Goal: Task Accomplishment & Management: Use online tool/utility

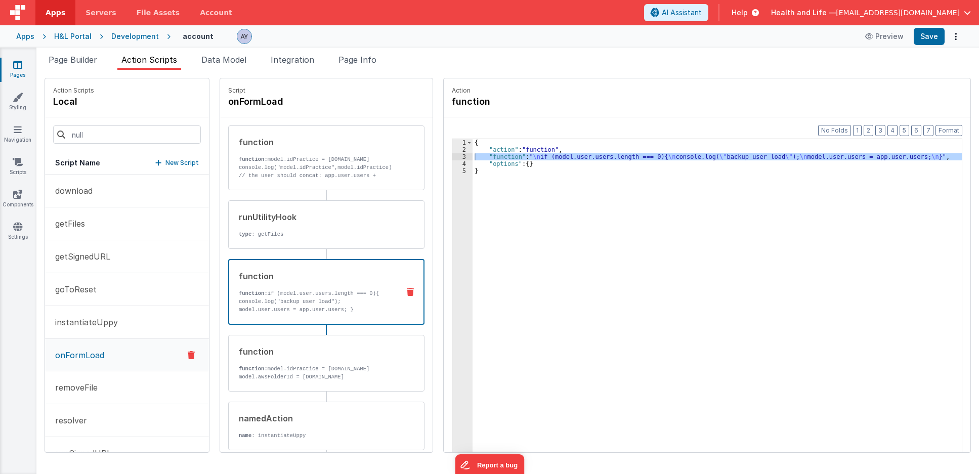
click at [20, 67] on icon at bounding box center [17, 65] width 9 height 10
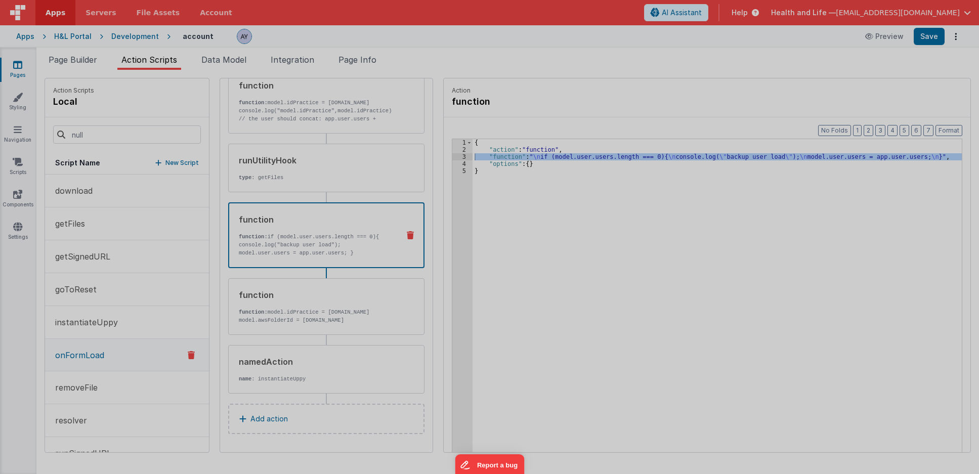
click at [93, 60] on div "You have unsaved changes Are you sure you want to exit? Your changes can't be r…" at bounding box center [489, 237] width 979 height 474
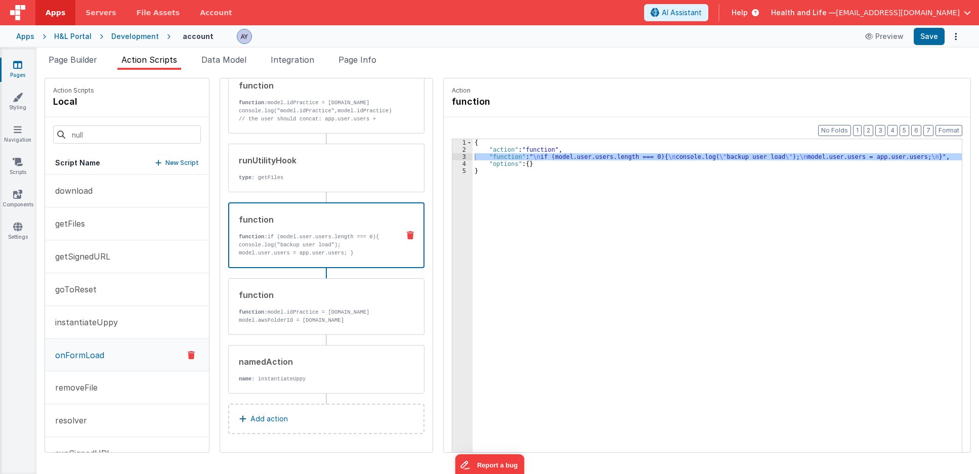
click at [93, 60] on span "Page Builder" at bounding box center [73, 60] width 49 height 10
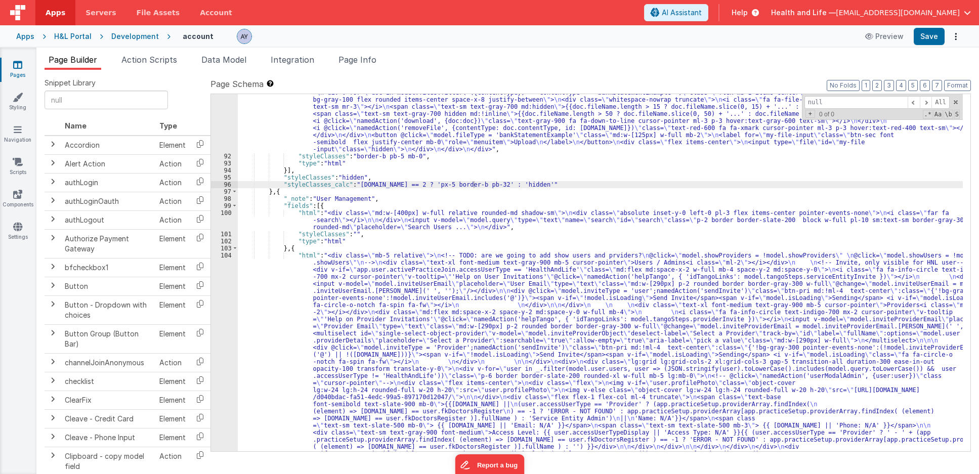
click at [134, 39] on div "Development" at bounding box center [135, 36] width 48 height 10
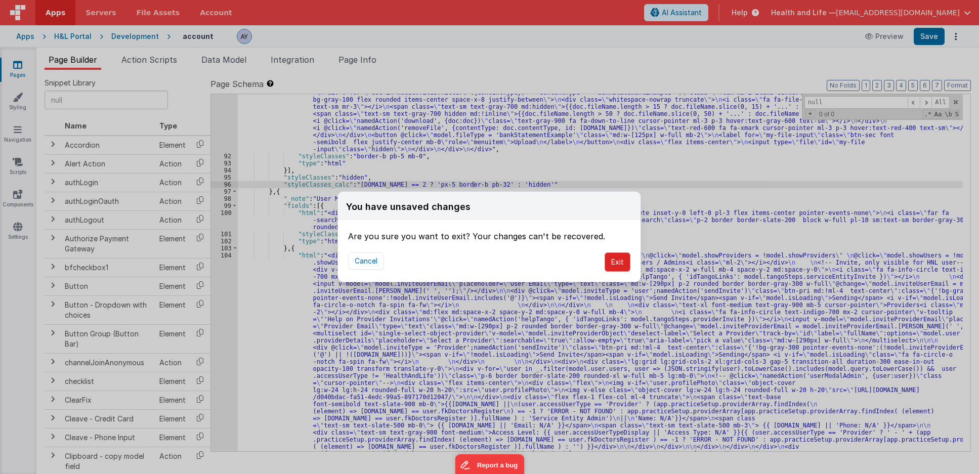
click at [626, 261] on button "Exit" at bounding box center [618, 261] width 26 height 19
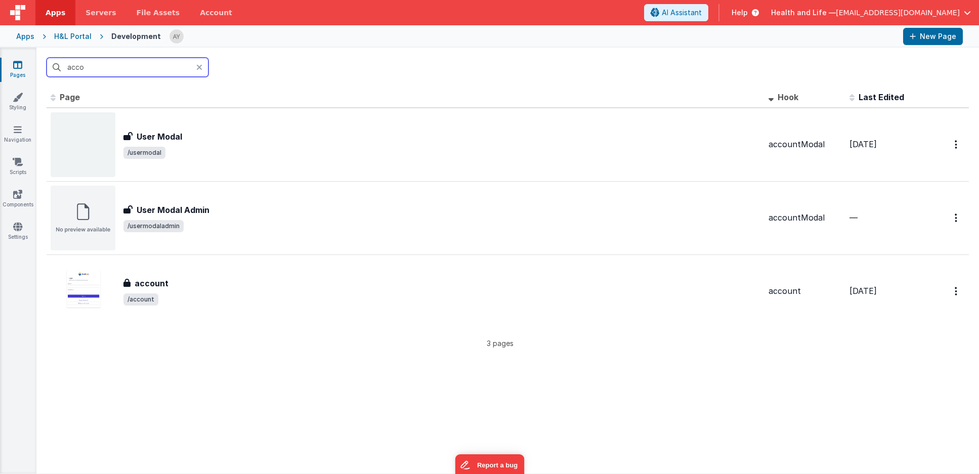
click at [151, 72] on input "acco" at bounding box center [128, 67] width 162 height 19
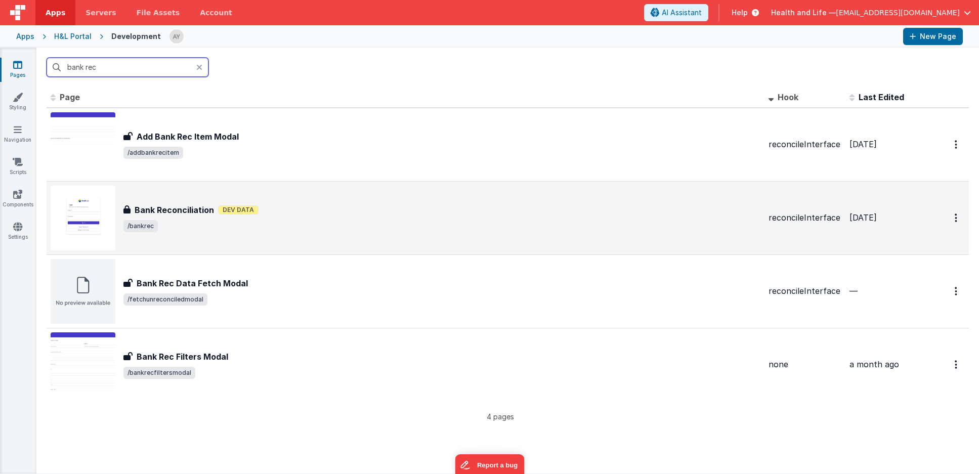
type input "bank rec"
click at [229, 230] on span "/bankrec" at bounding box center [441, 226] width 637 height 12
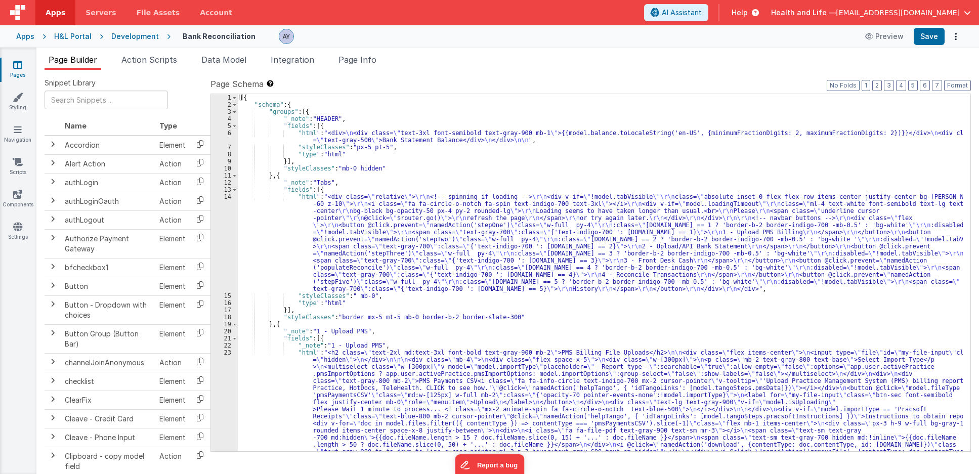
click at [354, 170] on div "[{ "schema" : { "groups" : [{ "_note" : "HEADER" , "fields" : [{ "html" : "<div…" at bounding box center [600, 400] width 725 height 612
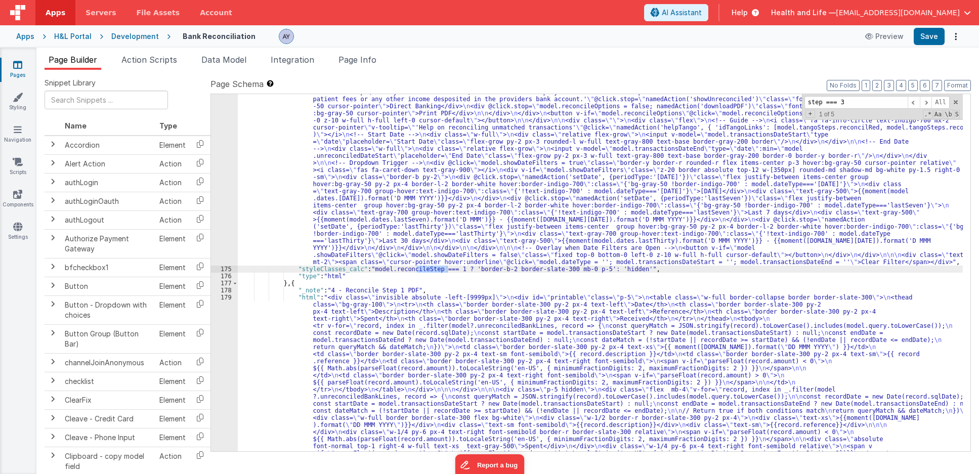
scroll to position [4227, 0]
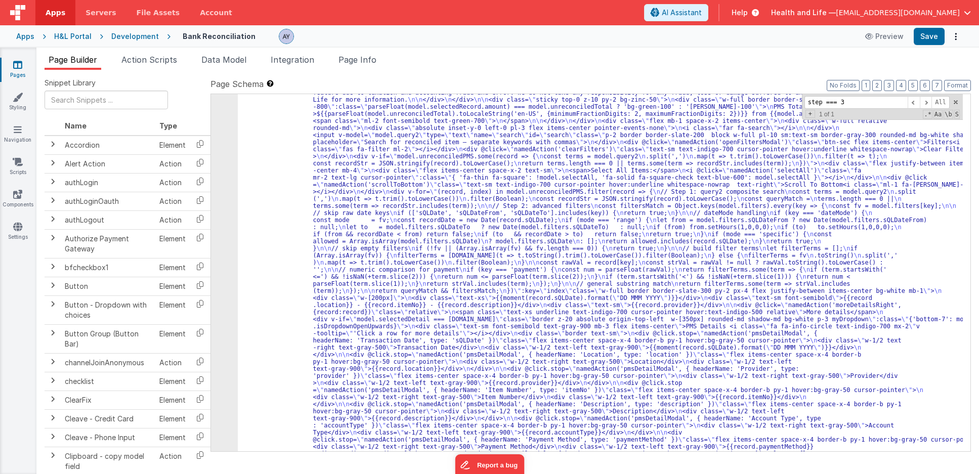
type input "step === 3"
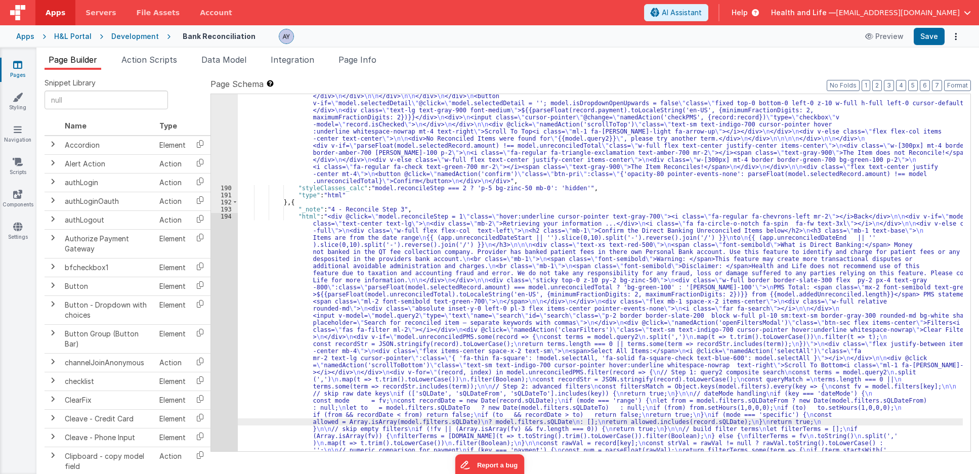
scroll to position [3742, 0]
click at [220, 260] on div "194" at bounding box center [224, 482] width 27 height 538
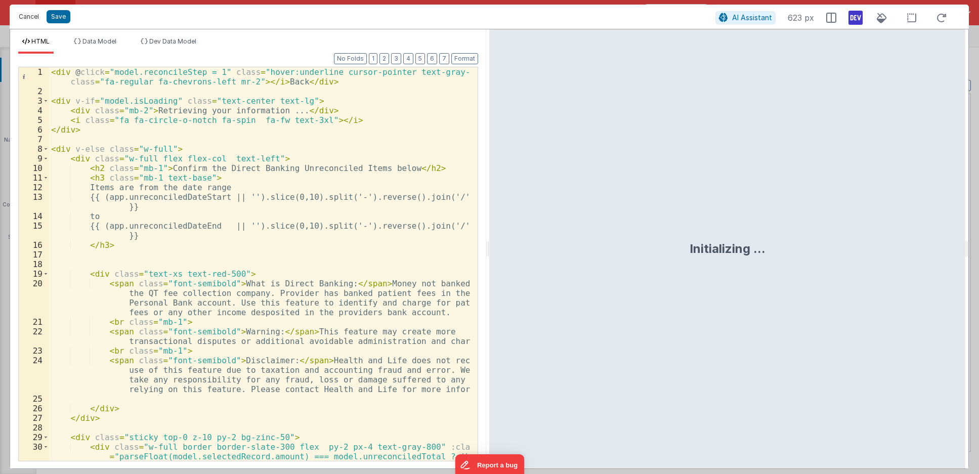
click at [17, 17] on button "Cancel" at bounding box center [29, 17] width 30 height 14
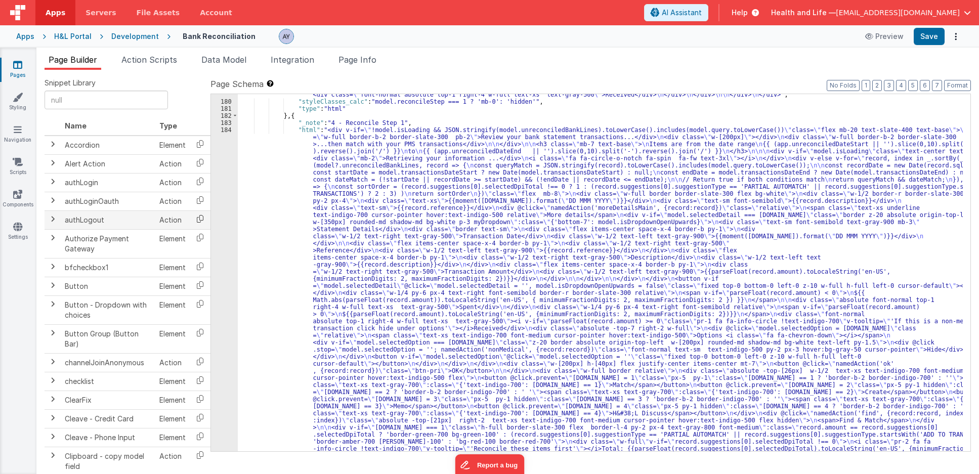
click at [320, 221] on div ""html" : "<div class= \" invisible absolute -left-[9999px] \" > \n <div id= \" …" at bounding box center [600, 432] width 725 height 1009
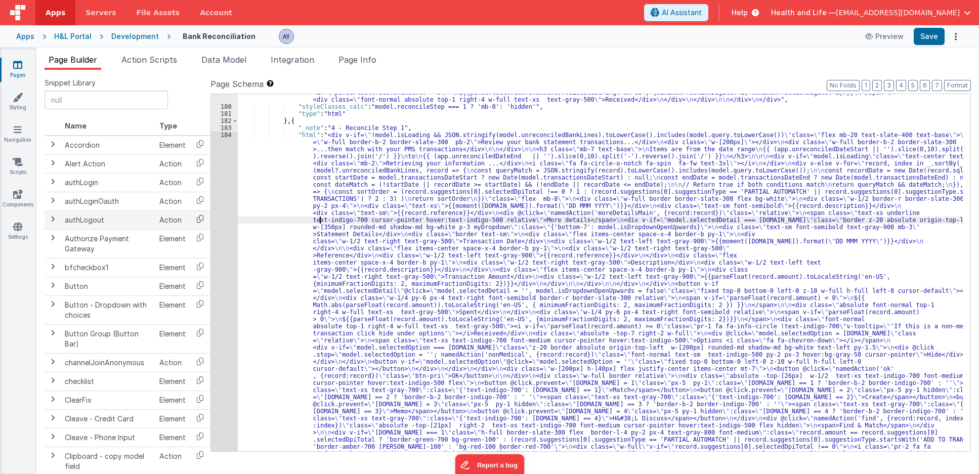
scroll to position [2498, 0]
click at [223, 202] on div "179 180 181 182 183 184 185 186 187 188 189 190 191 192 193 194 195 196 197 198…" at bounding box center [224, 437] width 27 height 1009
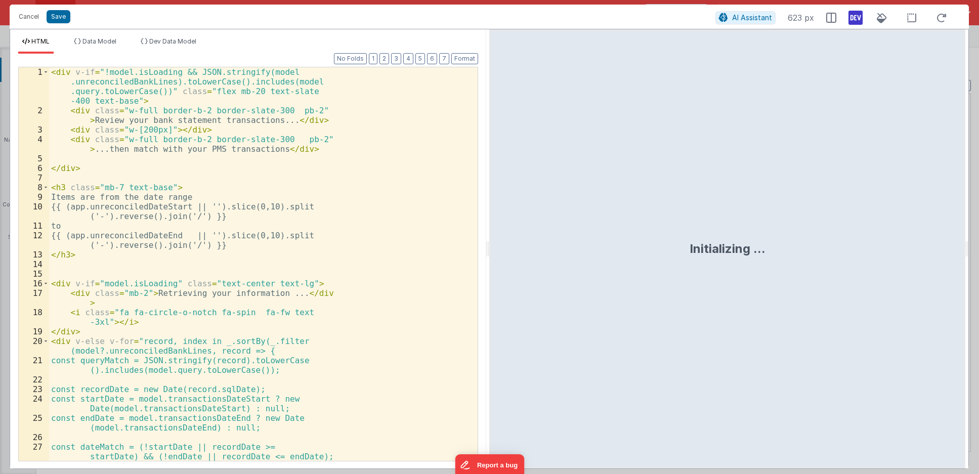
scroll to position [2667, 0]
click at [220, 204] on div "< div v-if = "!model.isLoading && JSON.stringify(model .unreconciledBankLines).…" at bounding box center [259, 288] width 421 height 442
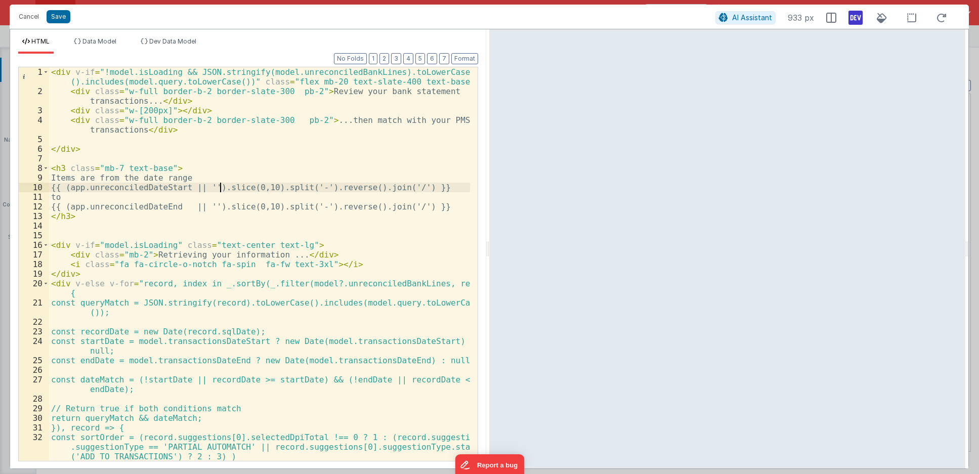
click at [153, 296] on div "< div v-if = "!model.isLoading && JSON.stringify(model.unreconciledBankLines).t…" at bounding box center [259, 278] width 421 height 422
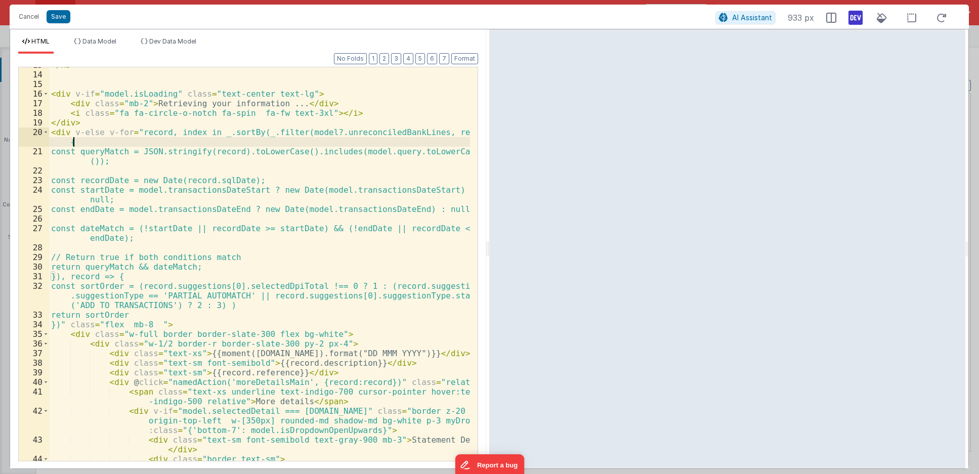
click at [155, 295] on div "</ h3 > < div v-if = "model.isLoading" class = "text-center text-lg" > < div cl…" at bounding box center [259, 266] width 421 height 413
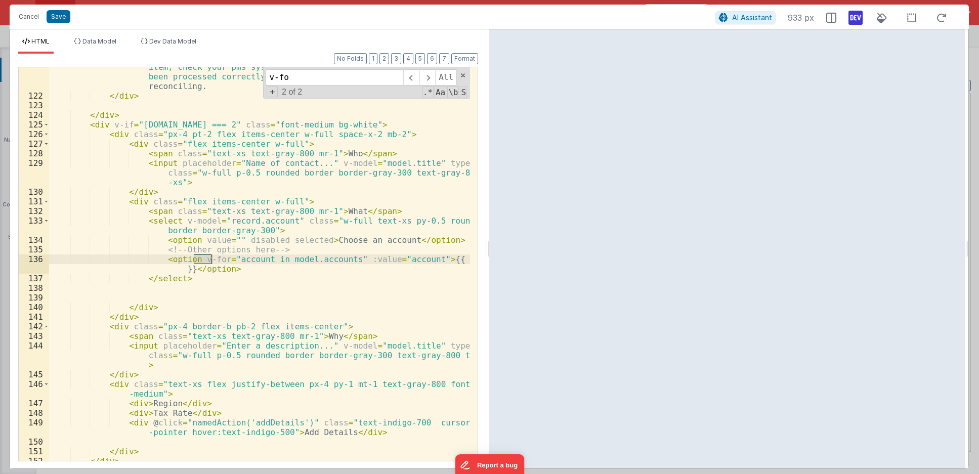
scroll to position [1832, 0]
type input "v-for"
click at [430, 78] on span at bounding box center [427, 77] width 16 height 16
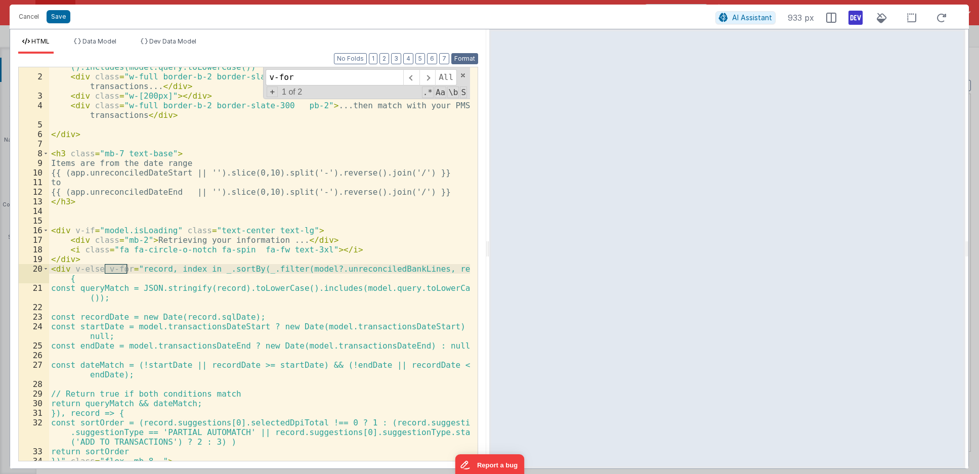
click at [460, 55] on button "Format" at bounding box center [464, 58] width 27 height 11
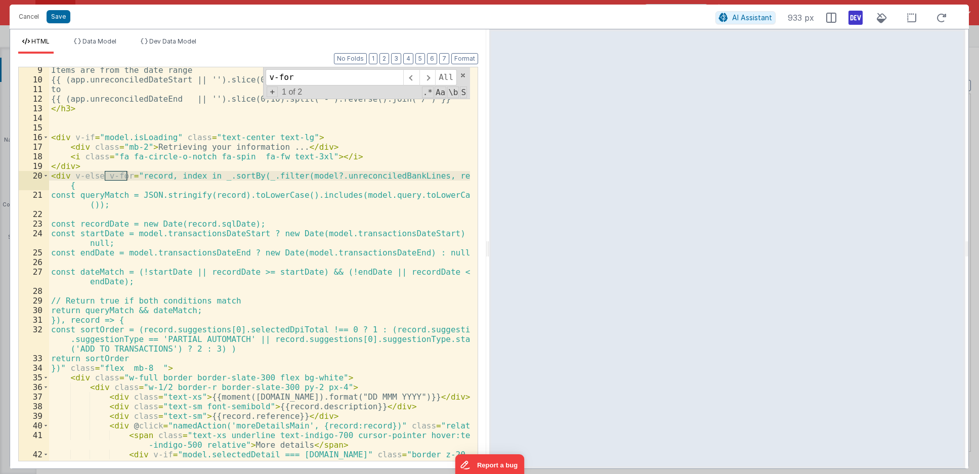
scroll to position [106, 0]
click at [179, 311] on div "Items are from the date range {{ (app.unreconciledDateStart || '').slice(0,10).…" at bounding box center [259, 283] width 421 height 432
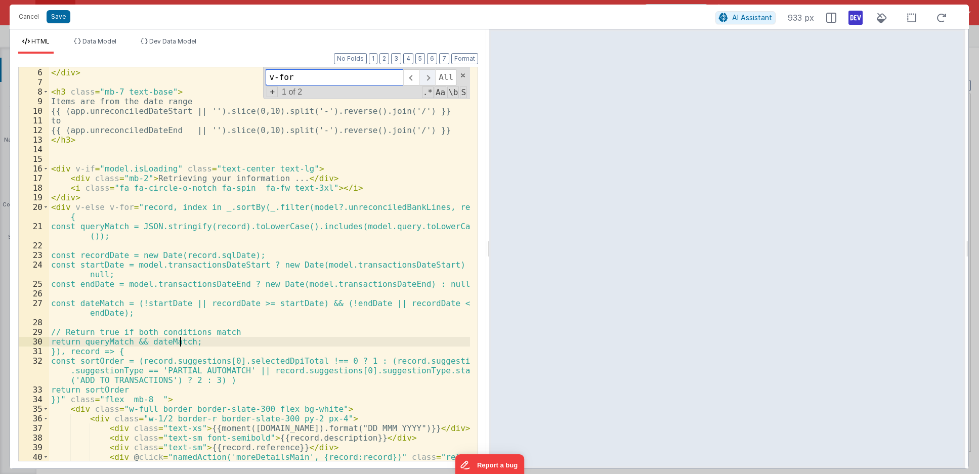
click at [425, 77] on span at bounding box center [427, 77] width 16 height 16
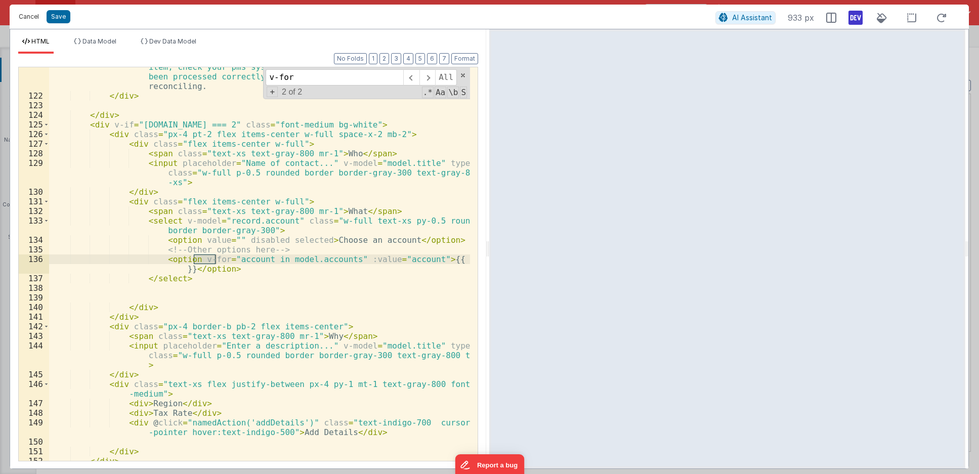
click at [33, 20] on button "Cancel" at bounding box center [29, 17] width 30 height 14
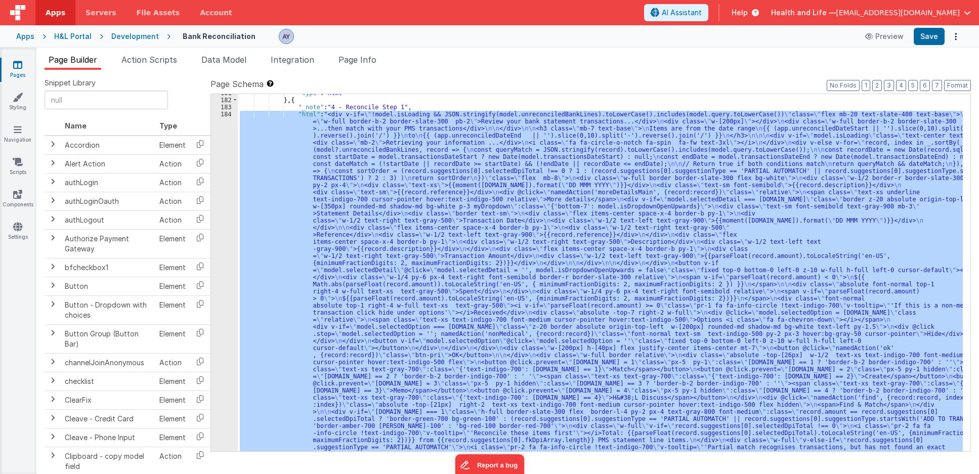
click at [309, 165] on div ""type" : "html" } , { "_note" : "4 - Reconcile Step 1" , "html" : "<div v-if= \…" at bounding box center [600, 272] width 725 height 357
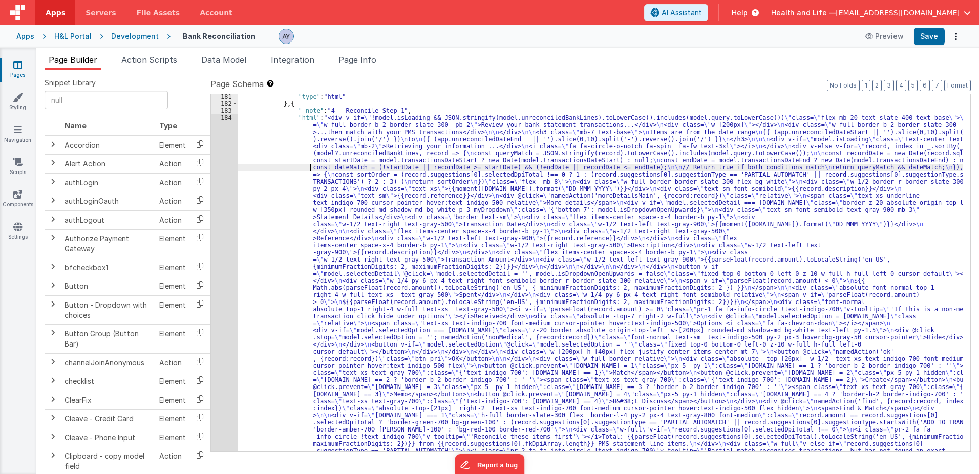
scroll to position [2516, 0]
